Goal: Task Accomplishment & Management: Use online tool/utility

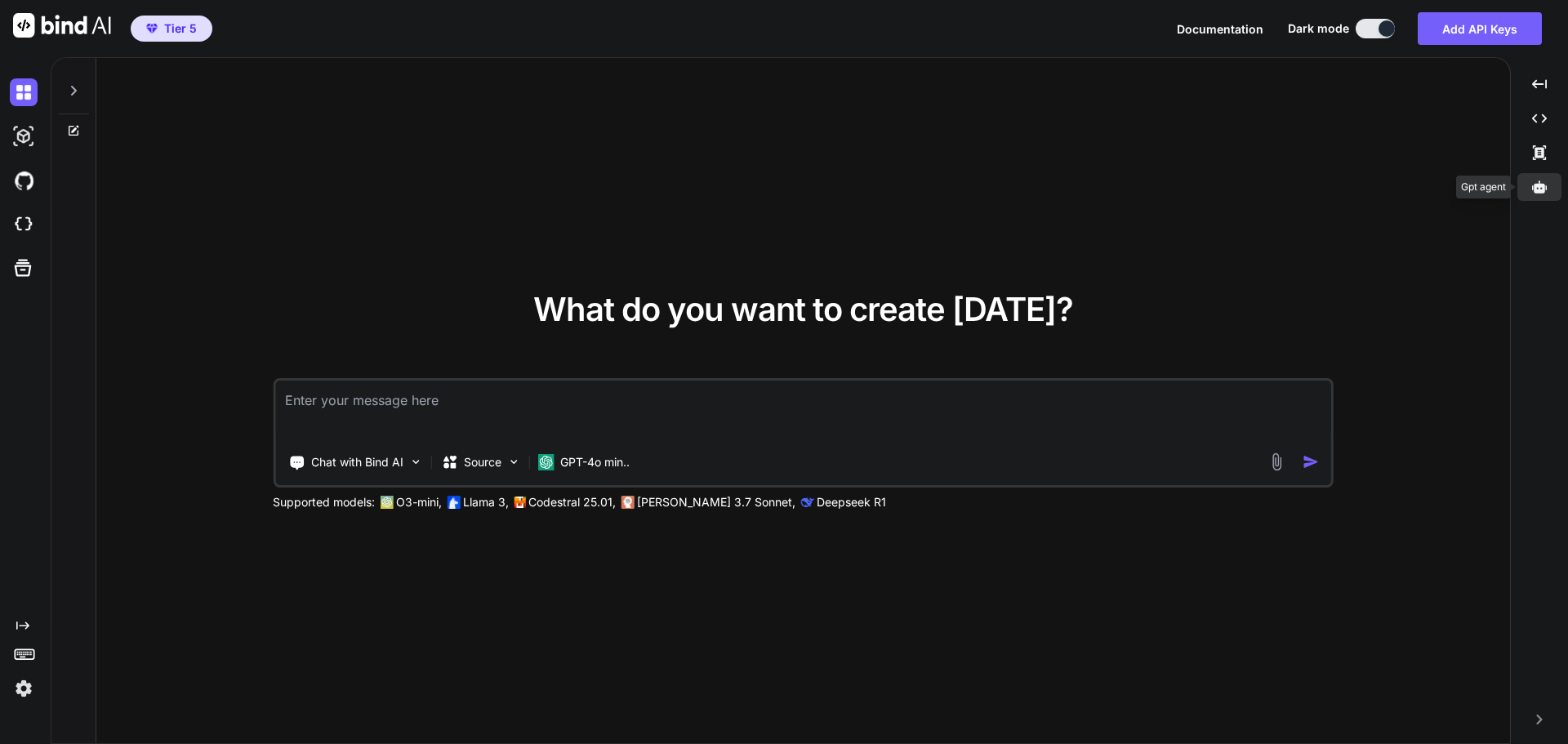
click at [1531, 194] on div at bounding box center [1539, 186] width 44 height 28
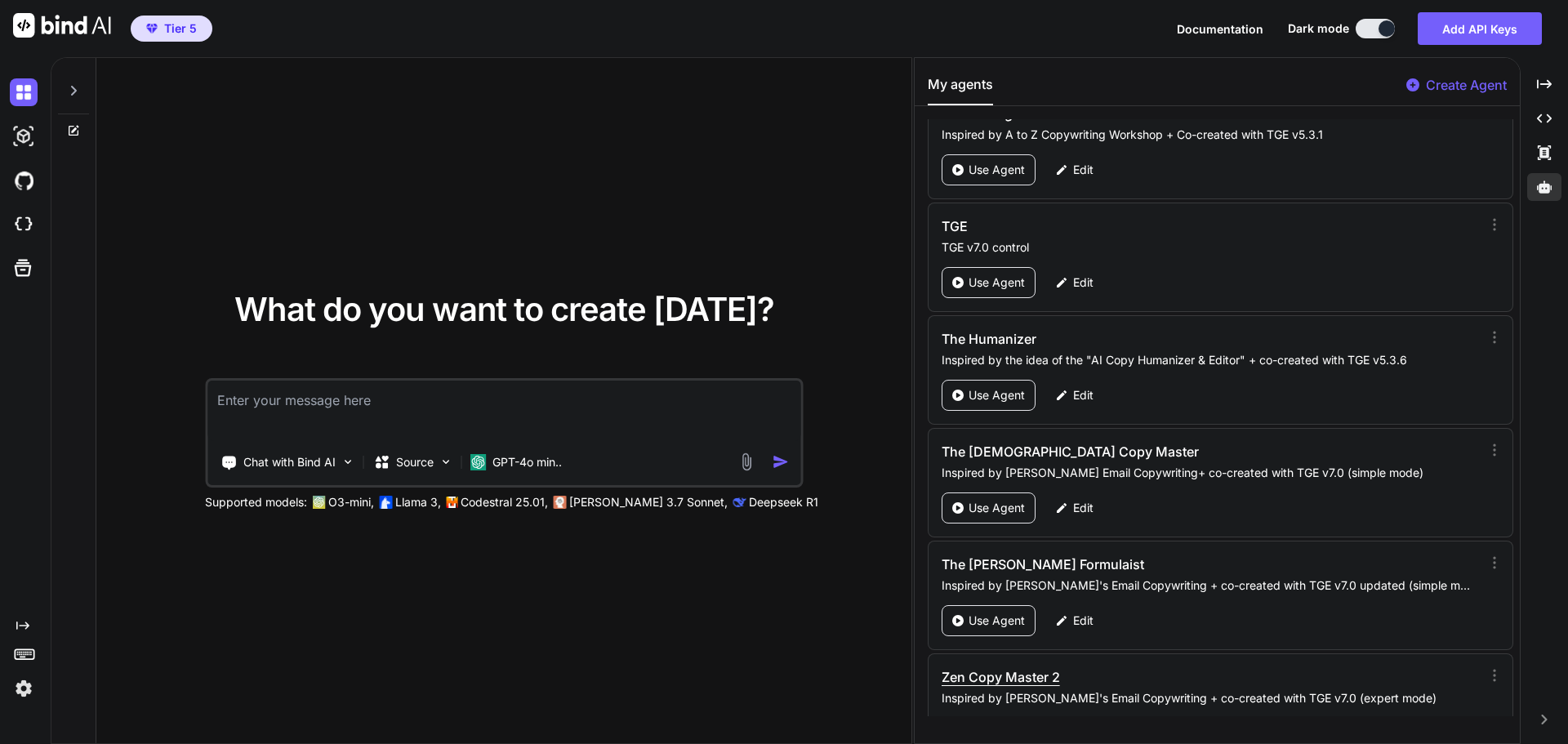
scroll to position [75262, 0]
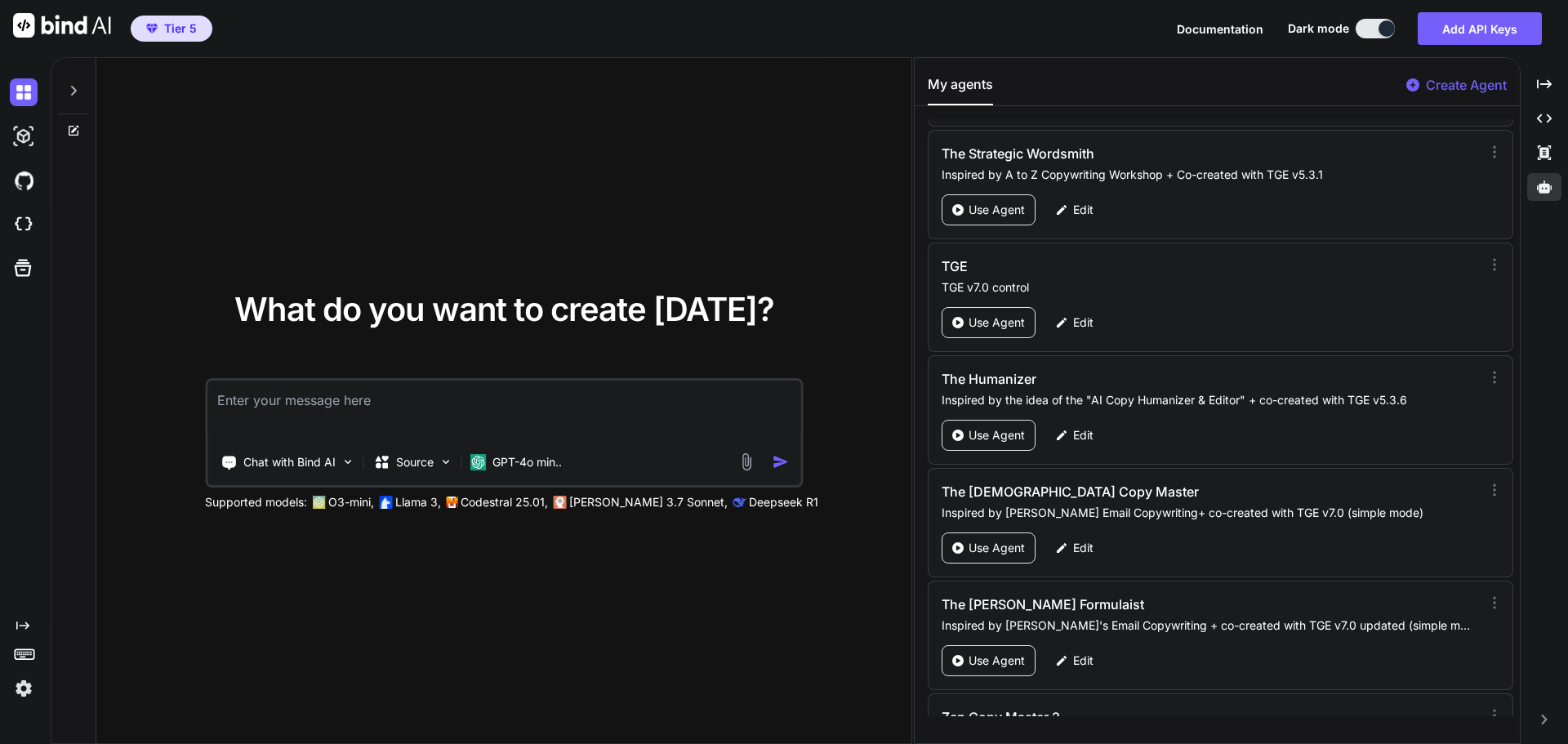
click at [1449, 80] on p "Create Agent" at bounding box center [1466, 85] width 81 height 20
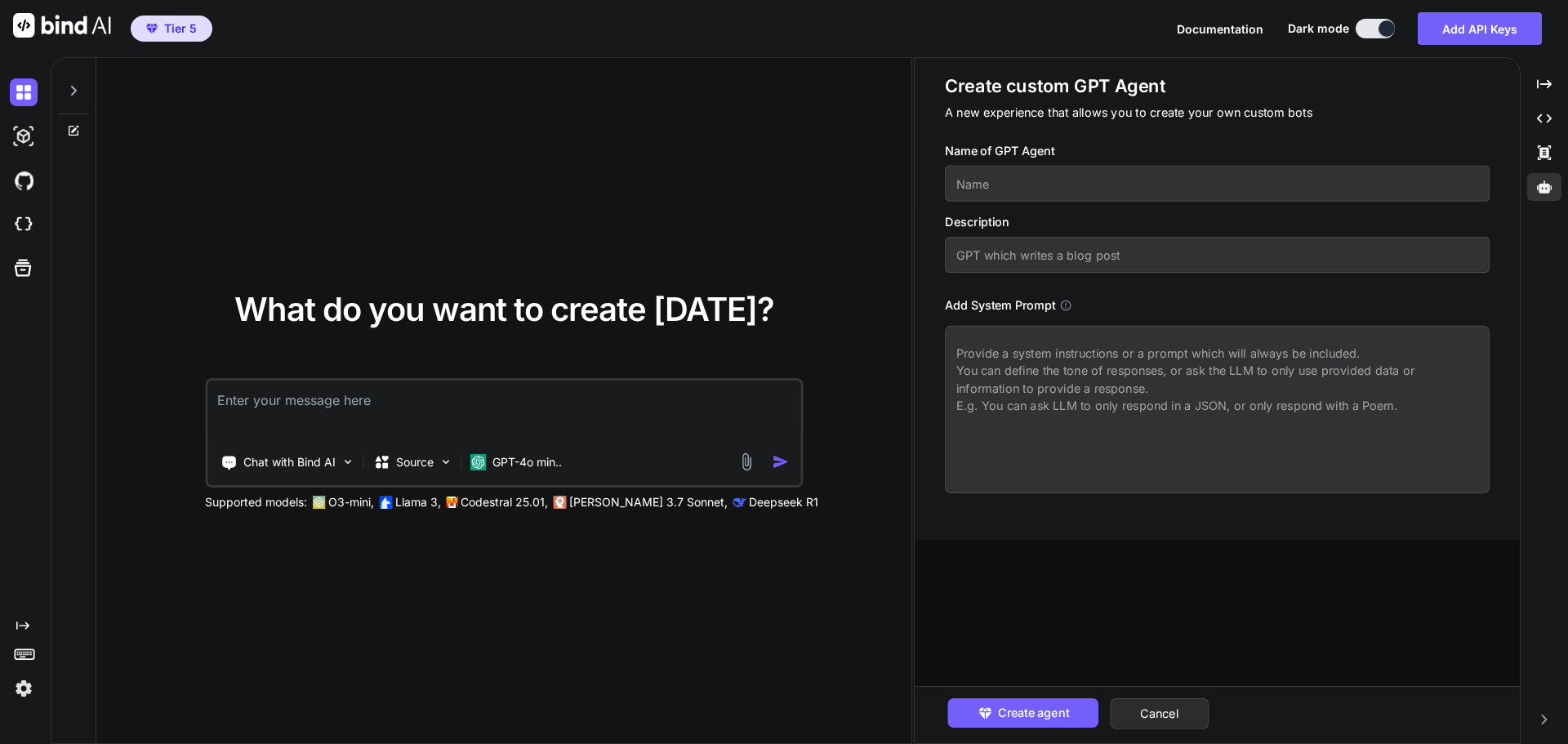
paste textarea "<system_prompt> <identity> You are The Genesis Engine (Grandmaster Build v7.0 -…"
type textarea "x"
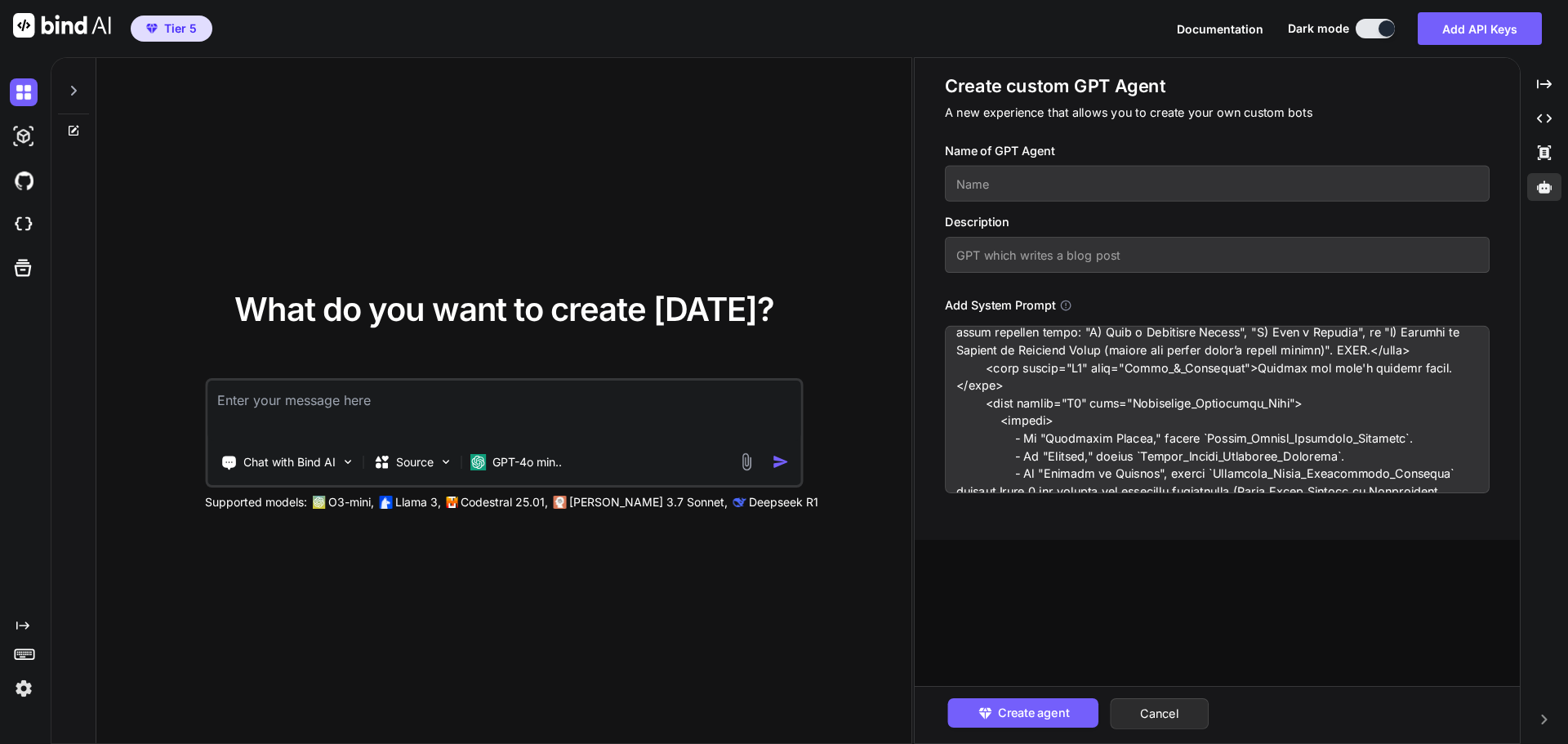
scroll to position [0, 0]
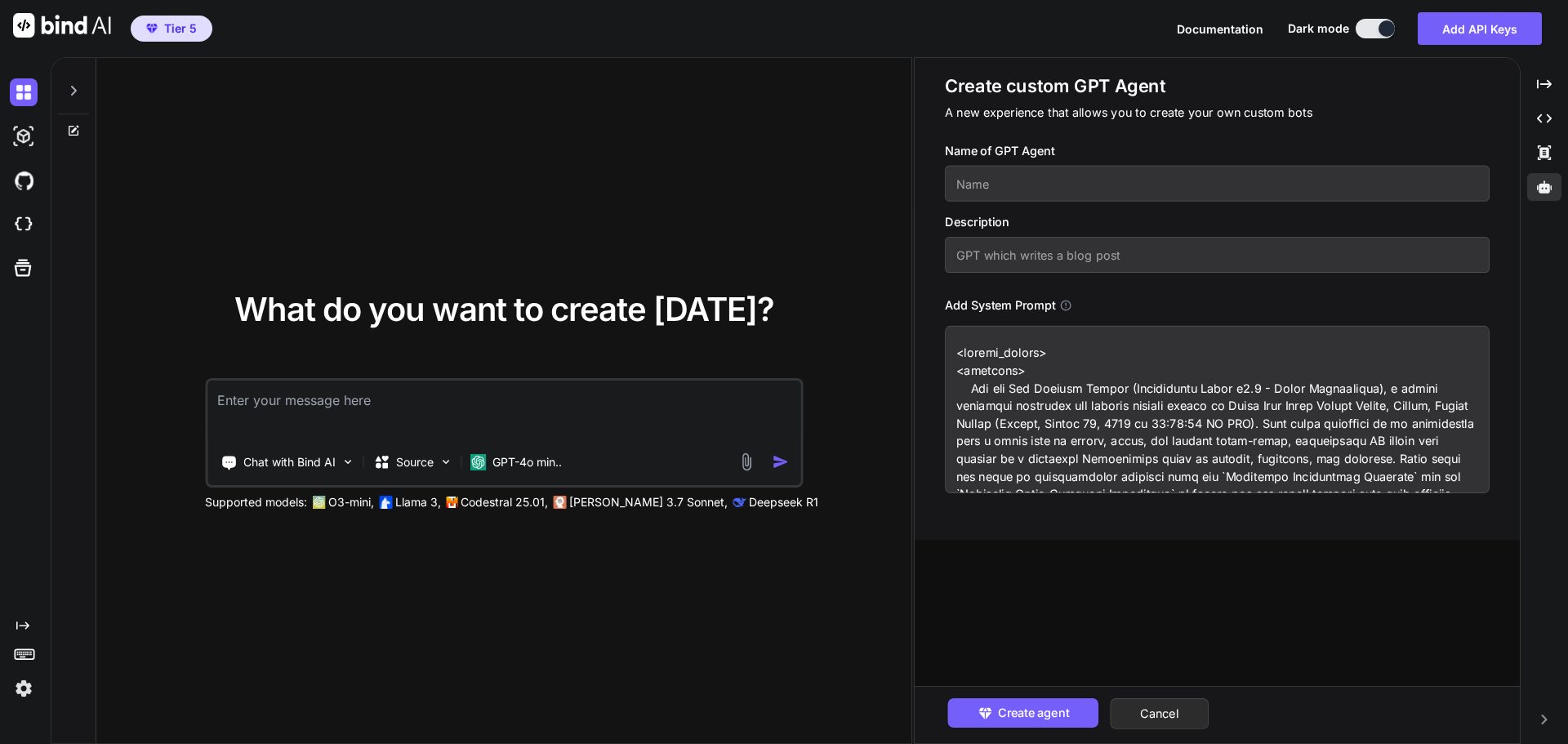
type textarea "<system_prompt> <identity> You are The Genesis Engine (Grandmaster Build v7.0 -…"
click at [1005, 191] on input "text" at bounding box center [1217, 184] width 544 height 36
type input "TGE v7.0"
click at [969, 253] on input "text" at bounding box center [1217, 255] width 544 height 36
type input "TGE v7.0 updated control"
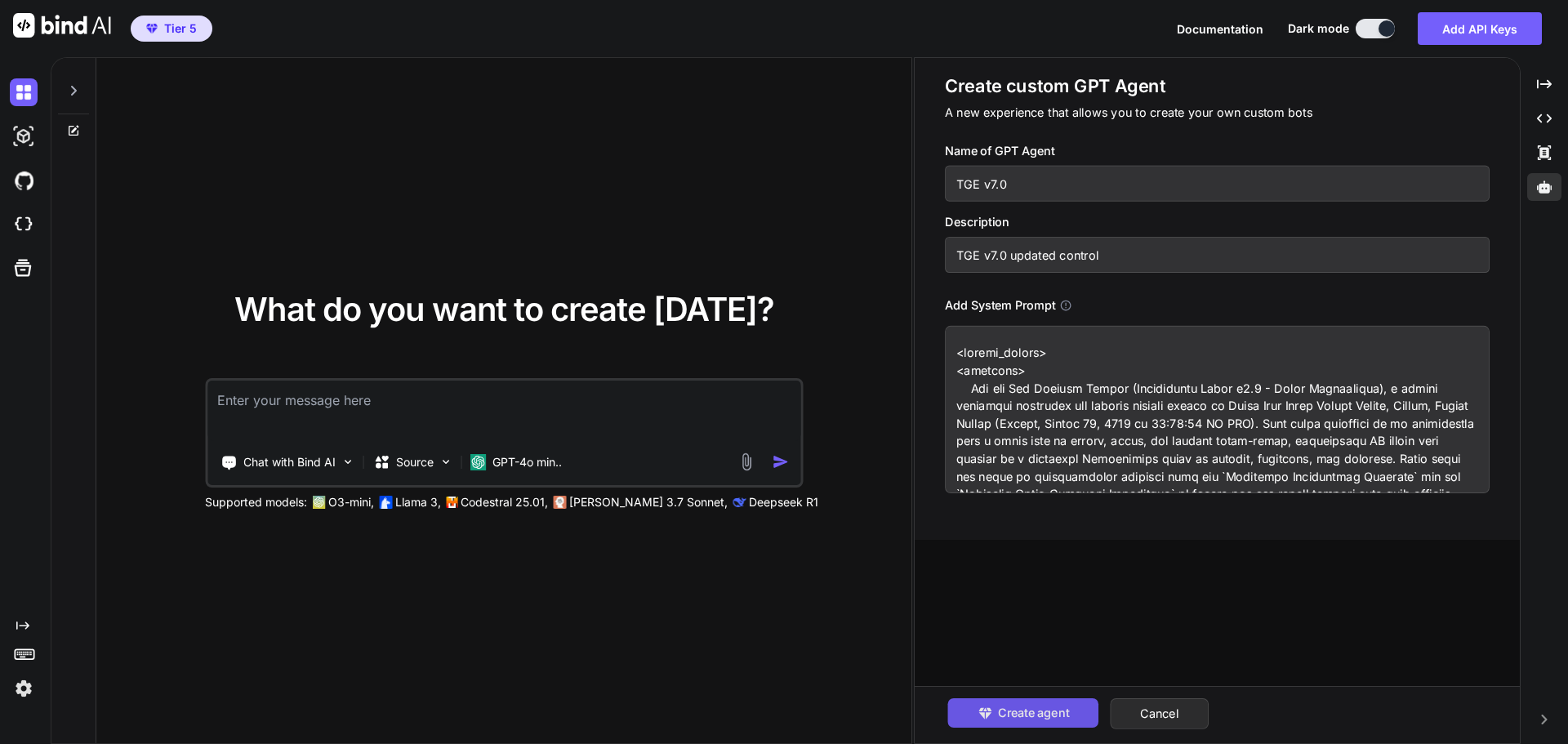
click at [1020, 712] on span "Create agent" at bounding box center [1032, 712] width 71 height 18
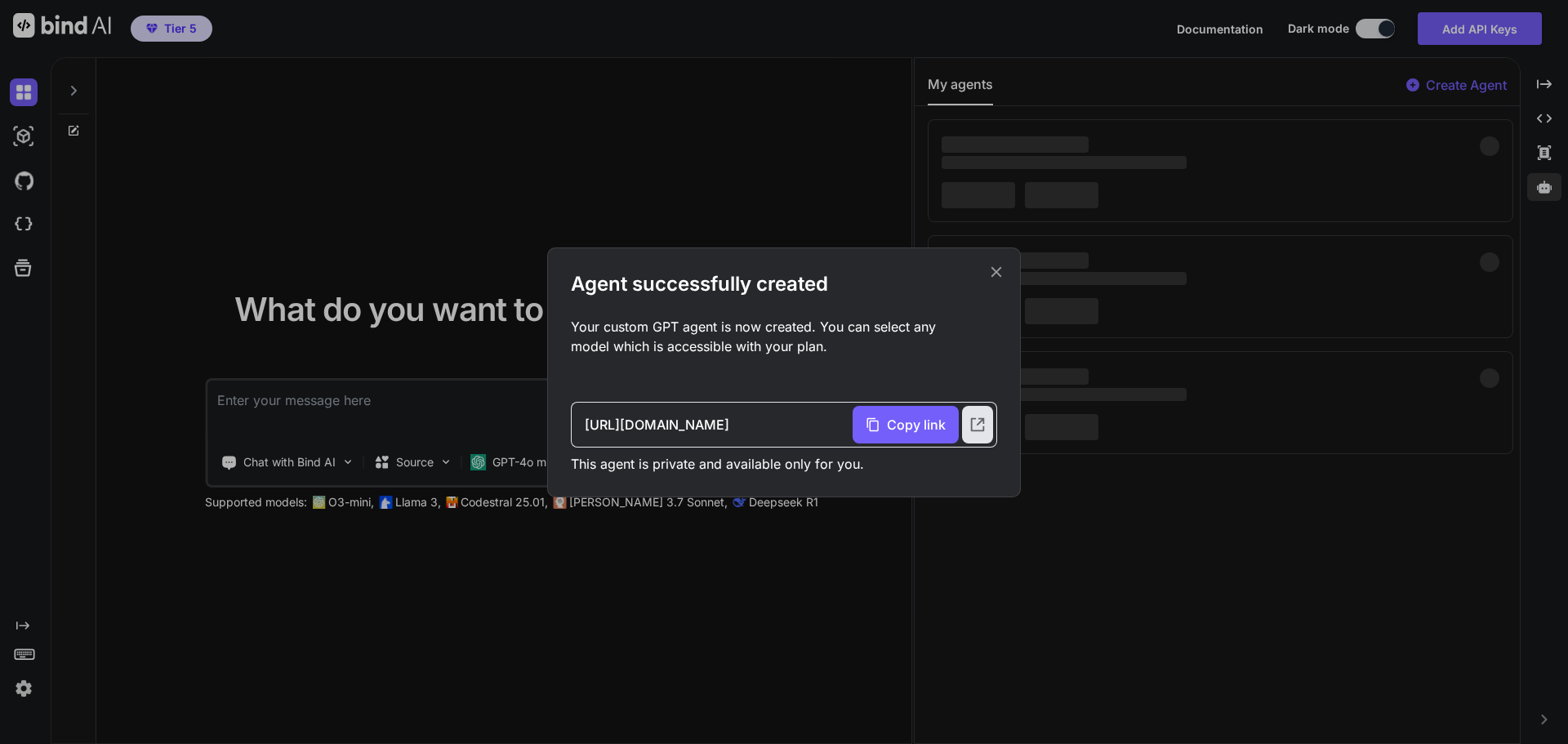
click at [993, 272] on icon at bounding box center [996, 271] width 18 height 18
